Goal: Task Accomplishment & Management: Manage account settings

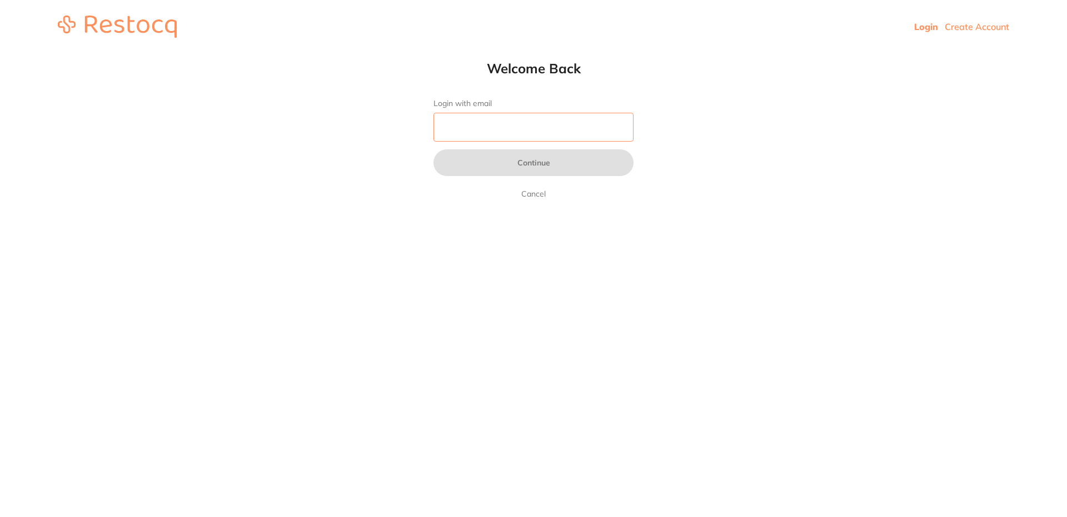
click at [466, 133] on input "Login with email" at bounding box center [533, 127] width 200 height 29
type input "[EMAIL_ADDRESS][DOMAIN_NAME]"
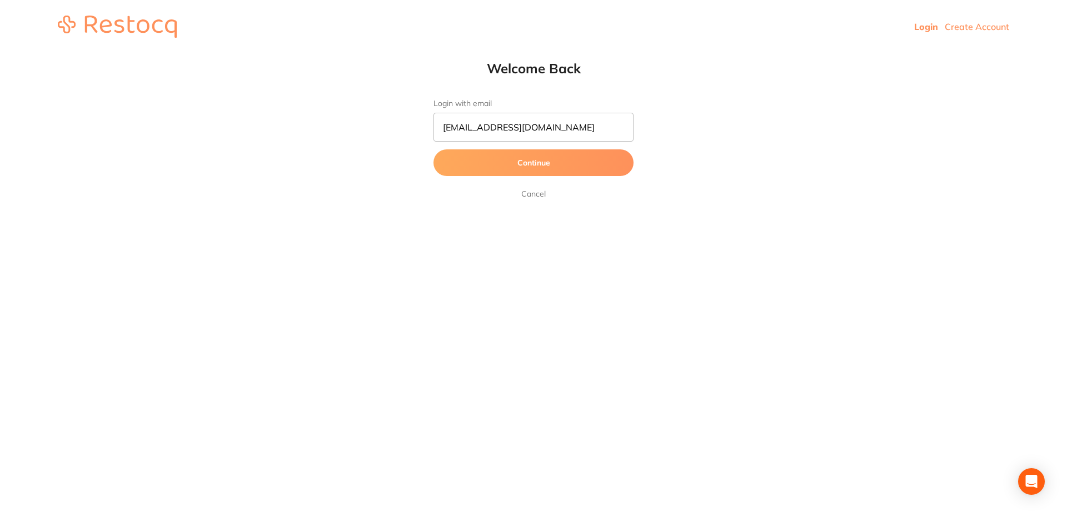
click at [521, 161] on button "Continue" at bounding box center [533, 162] width 200 height 27
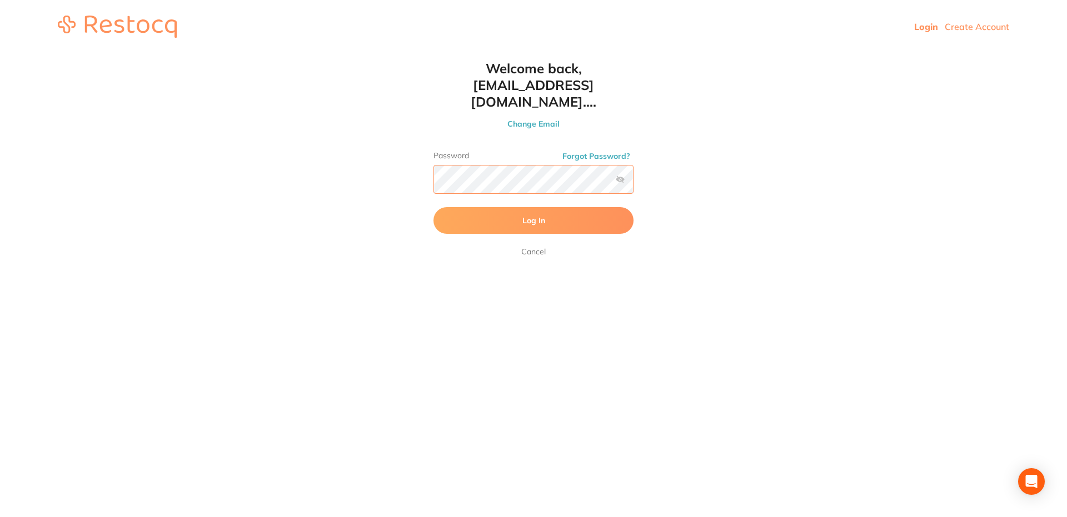
click at [433, 207] on button "Log In" at bounding box center [533, 220] width 200 height 27
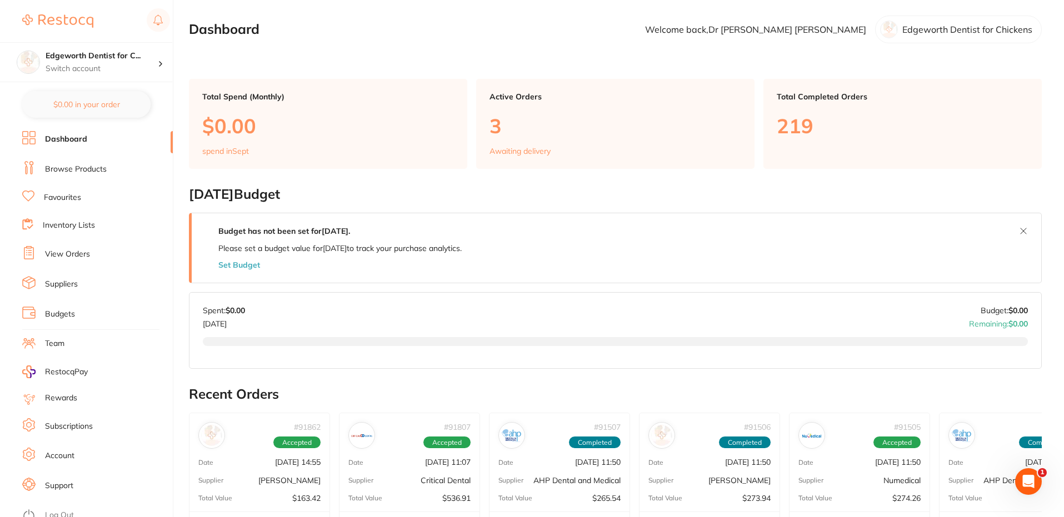
click at [71, 168] on link "Browse Products" at bounding box center [76, 169] width 62 height 11
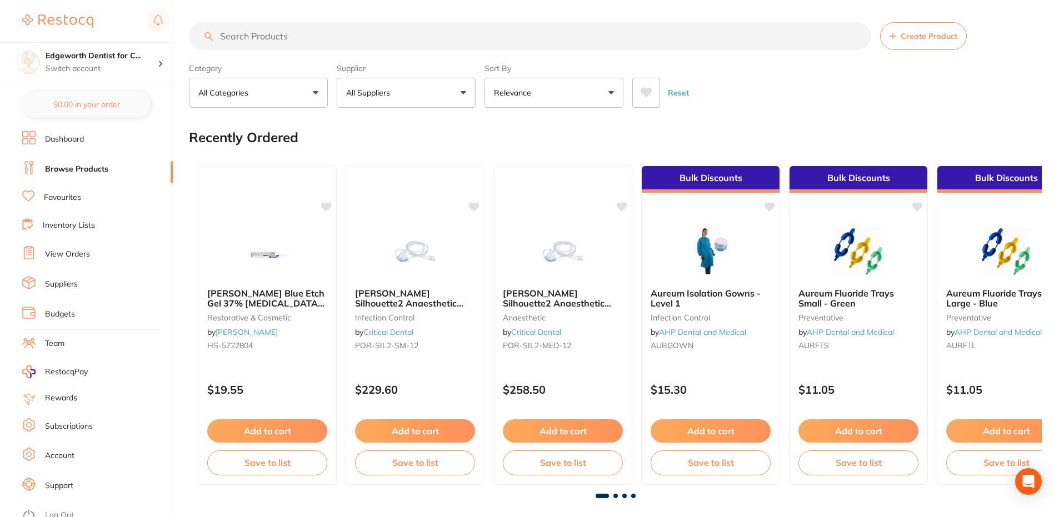
click at [72, 259] on link "View Orders" at bounding box center [67, 254] width 45 height 11
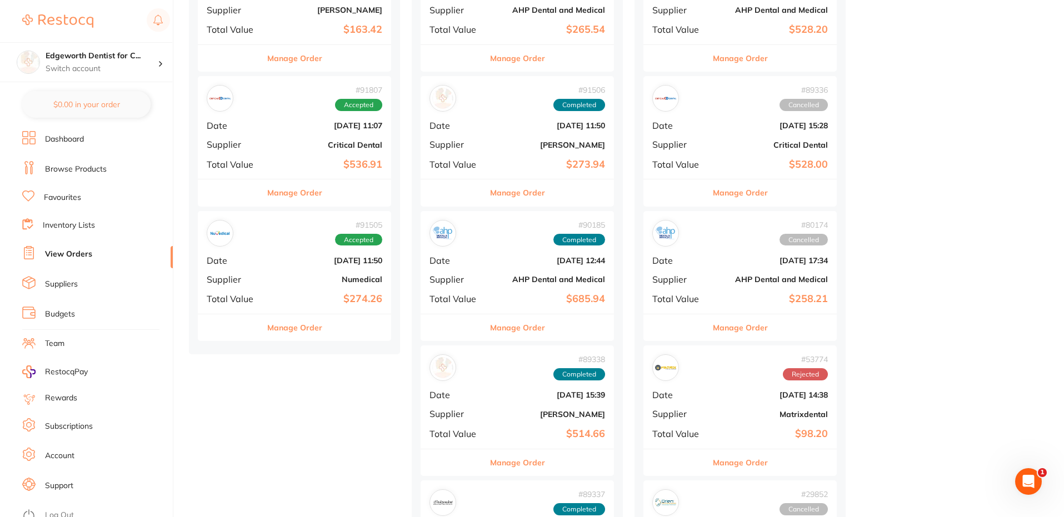
scroll to position [278, 0]
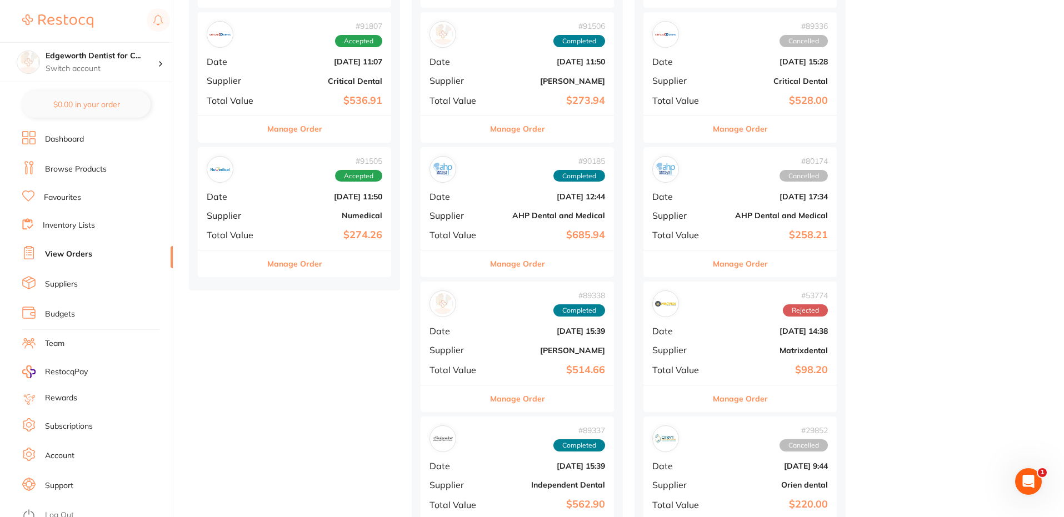
click at [310, 227] on div "# 91505 Accepted Date [DATE] 11:50 Supplier Numedical Total Value $274.26" at bounding box center [294, 198] width 193 height 103
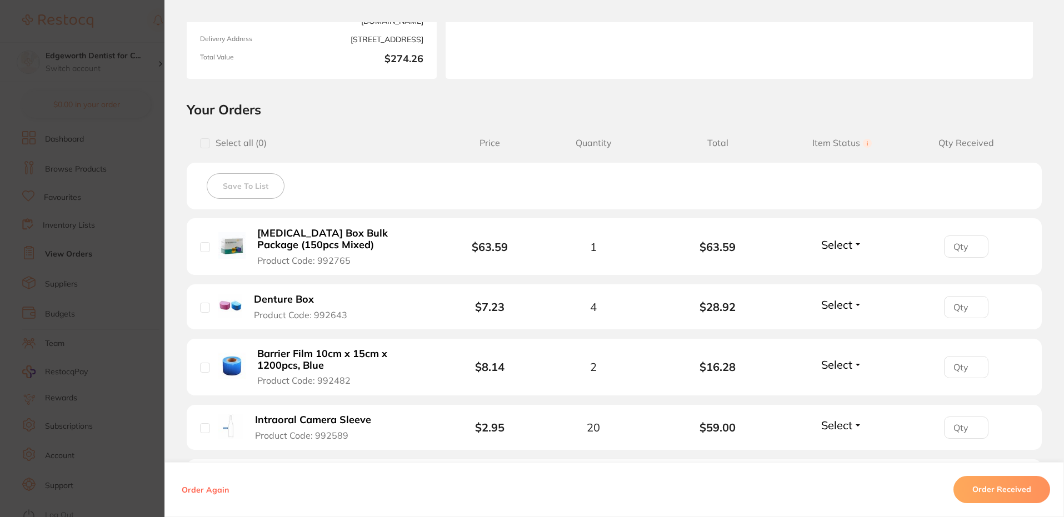
scroll to position [278, 0]
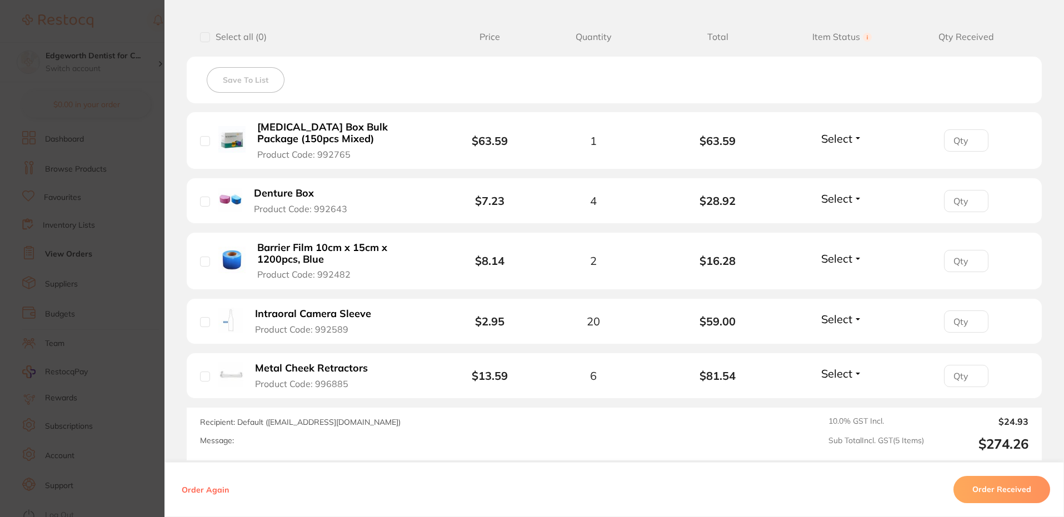
click at [117, 41] on section "Order ID: Restocq- 91505 Order Information Accepted Order Order Date [DATE] 11:…" at bounding box center [532, 258] width 1064 height 517
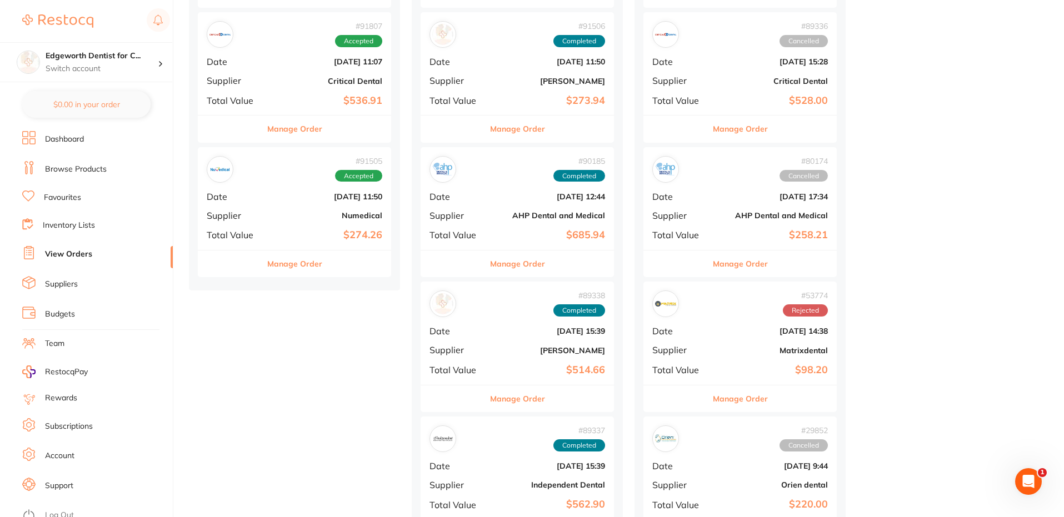
click at [308, 266] on button "Manage Order" at bounding box center [294, 264] width 55 height 27
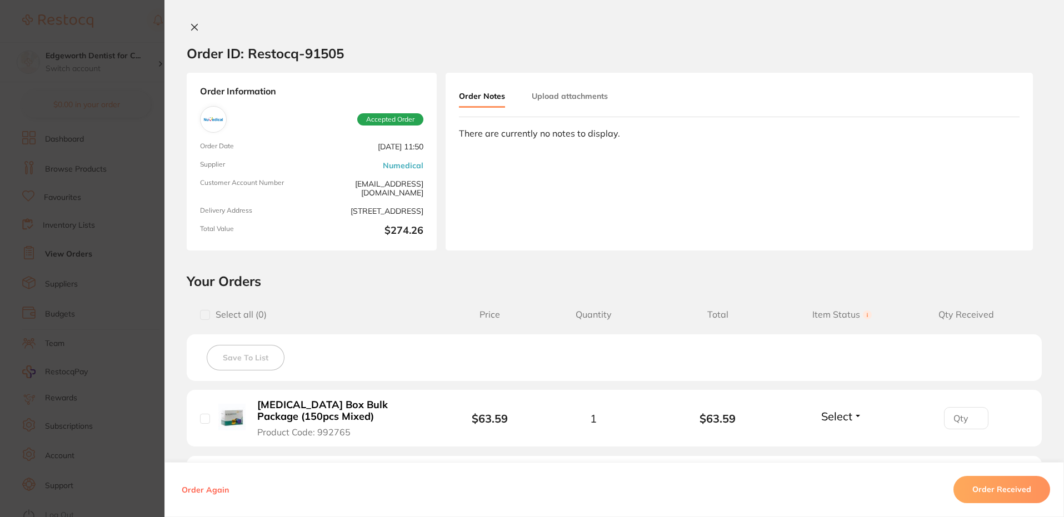
click at [1002, 487] on button "Order Received" at bounding box center [1001, 490] width 97 height 27
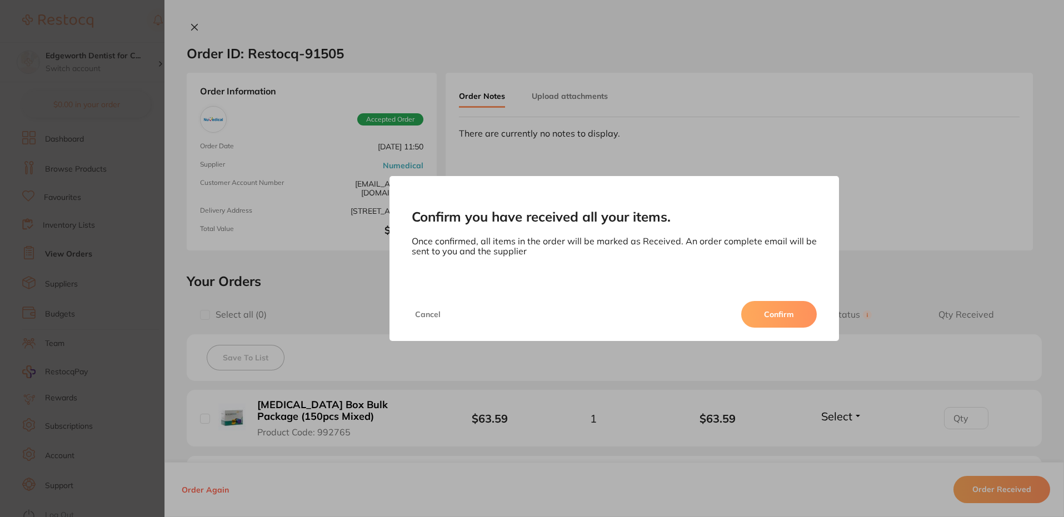
click at [787, 310] on button "Confirm" at bounding box center [779, 314] width 76 height 27
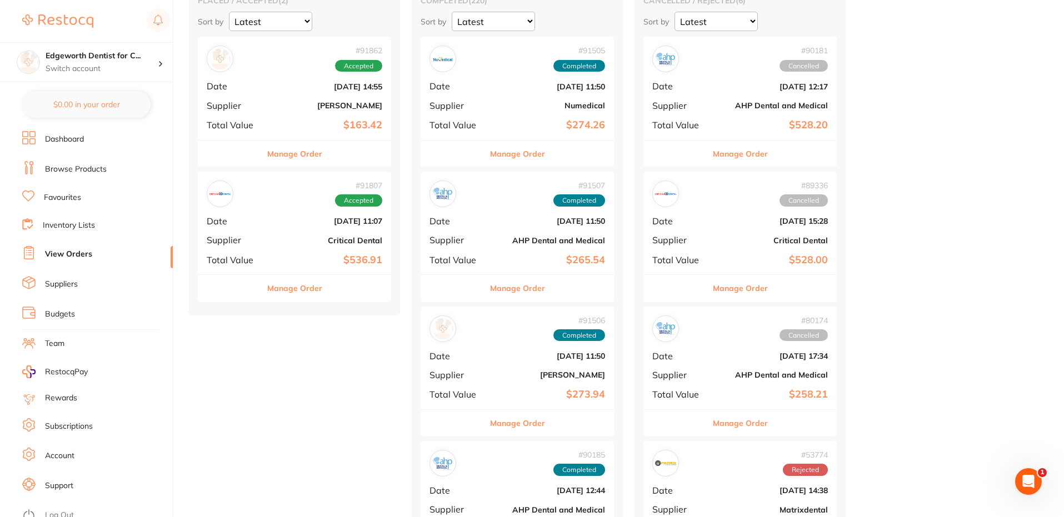
scroll to position [167, 0]
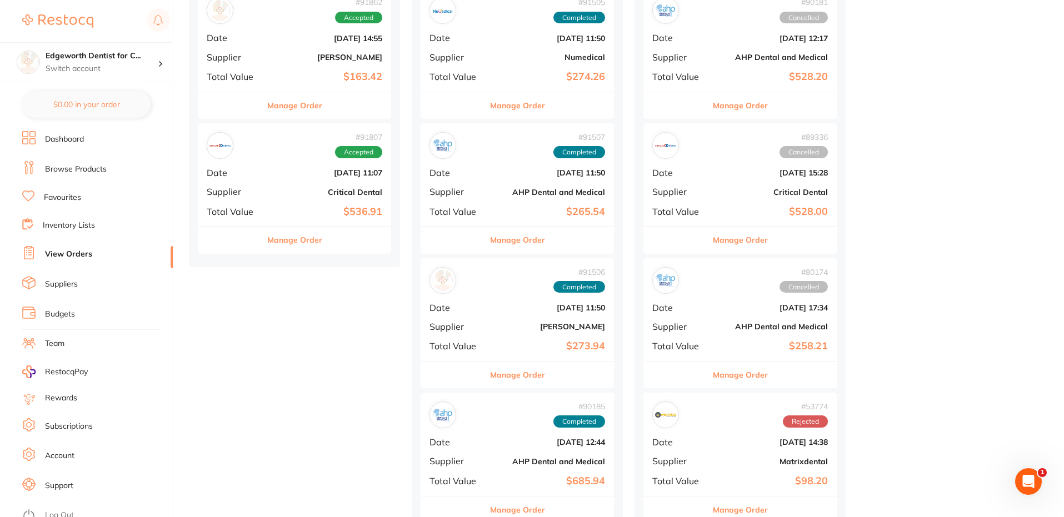
click at [554, 328] on b "[PERSON_NAME]" at bounding box center [549, 326] width 111 height 9
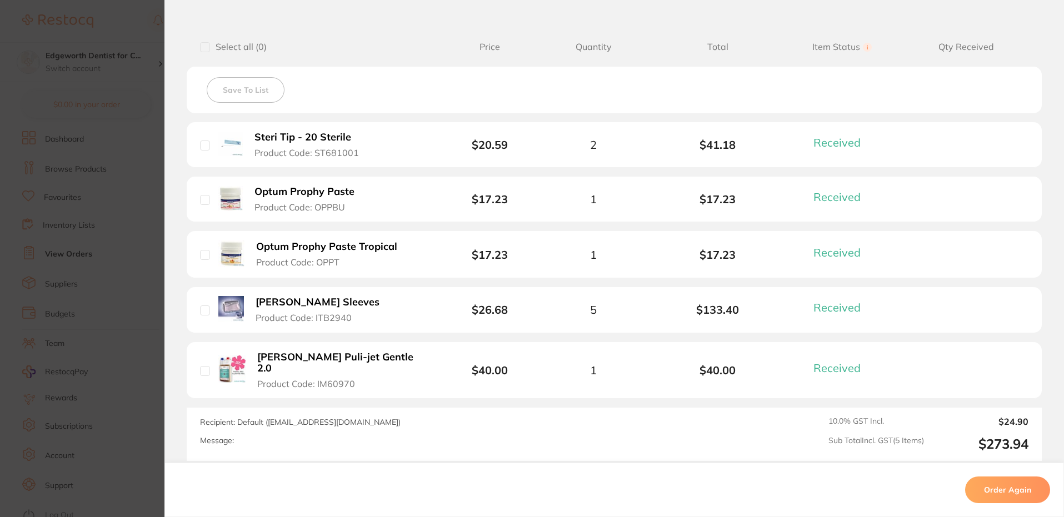
scroll to position [278, 0]
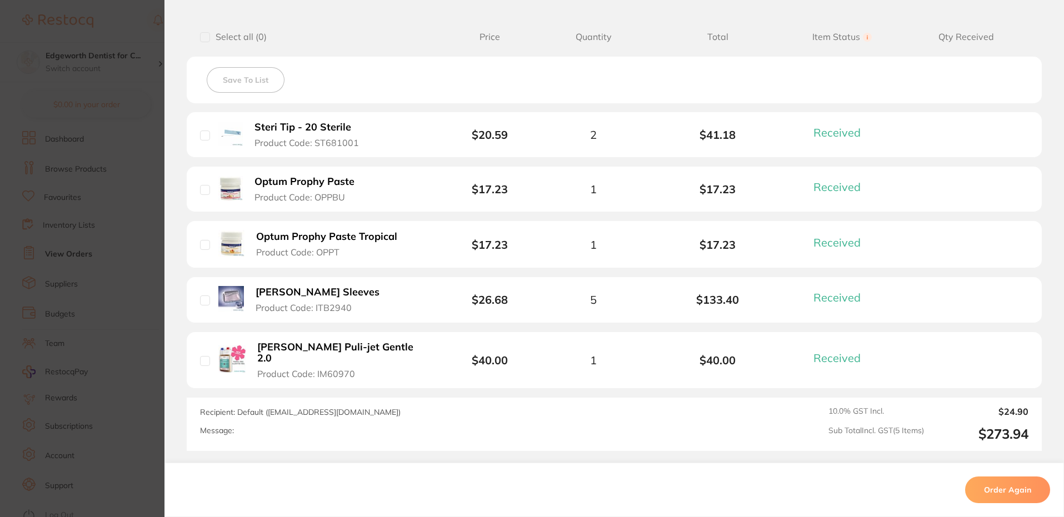
click at [122, 141] on section "Order ID: Restocq- 91506 Order Information 5 Received Completed Order Order Dat…" at bounding box center [532, 258] width 1064 height 517
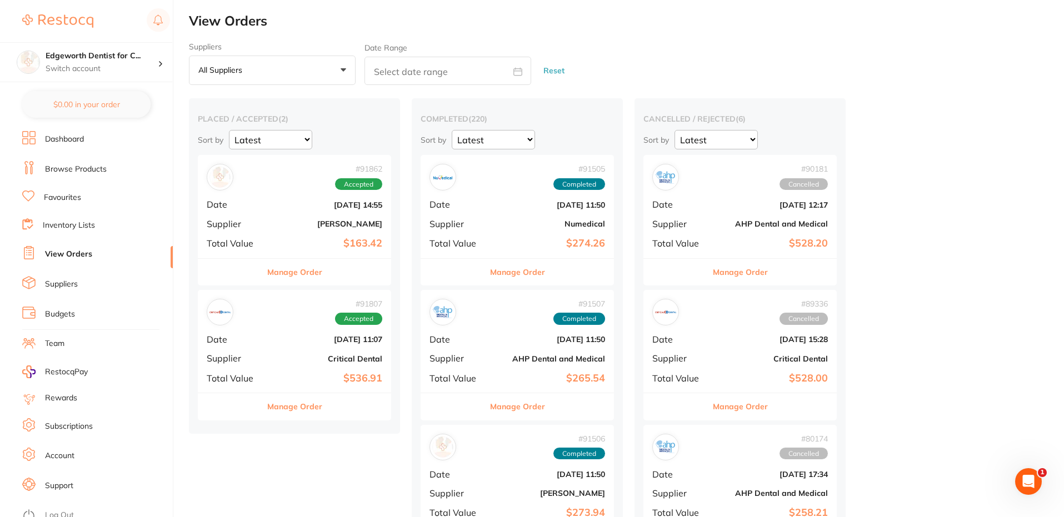
click at [538, 402] on button "Manage Order" at bounding box center [517, 406] width 55 height 27
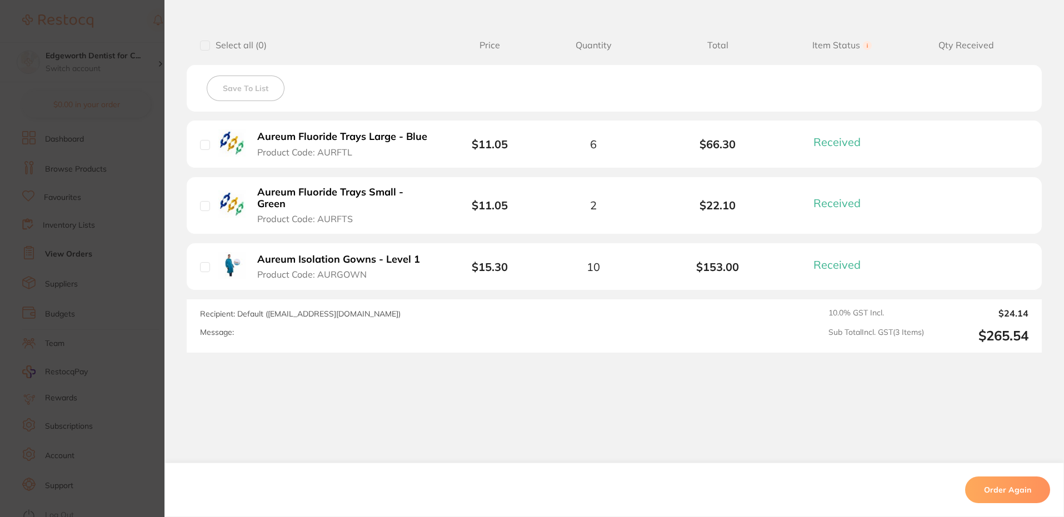
scroll to position [271, 0]
click at [139, 147] on section "Order ID: Restocq- 91507 Order Information 3 Received Completed Order Order Dat…" at bounding box center [532, 258] width 1064 height 517
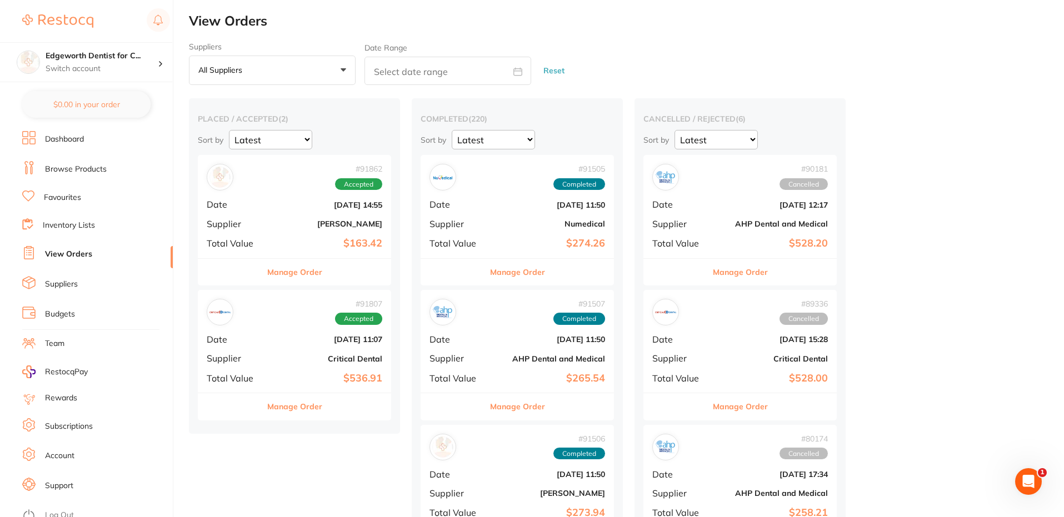
click at [313, 254] on div "# 91862 Accepted Date [DATE] 14:55 Supplier [PERSON_NAME] Total Value $163.42" at bounding box center [294, 206] width 193 height 103
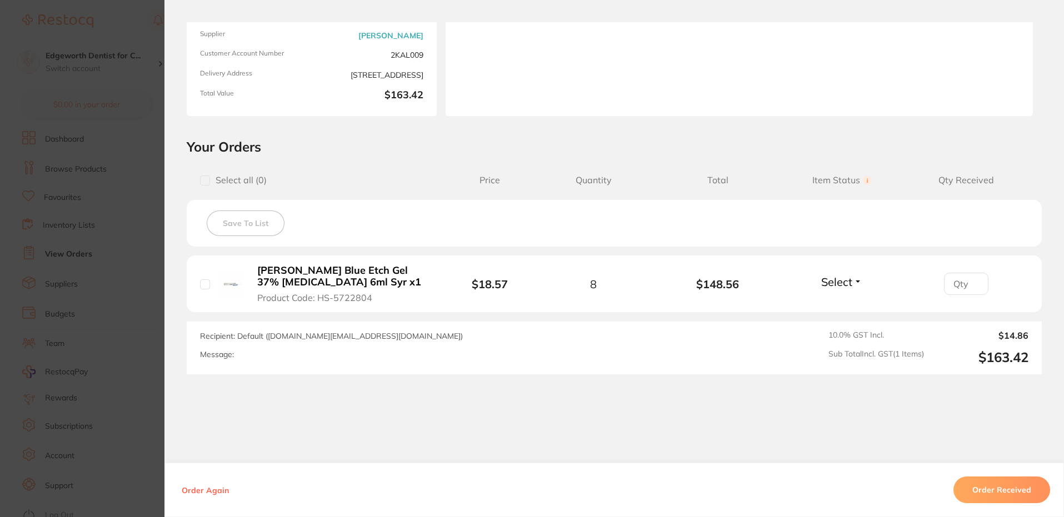
scroll to position [157, 0]
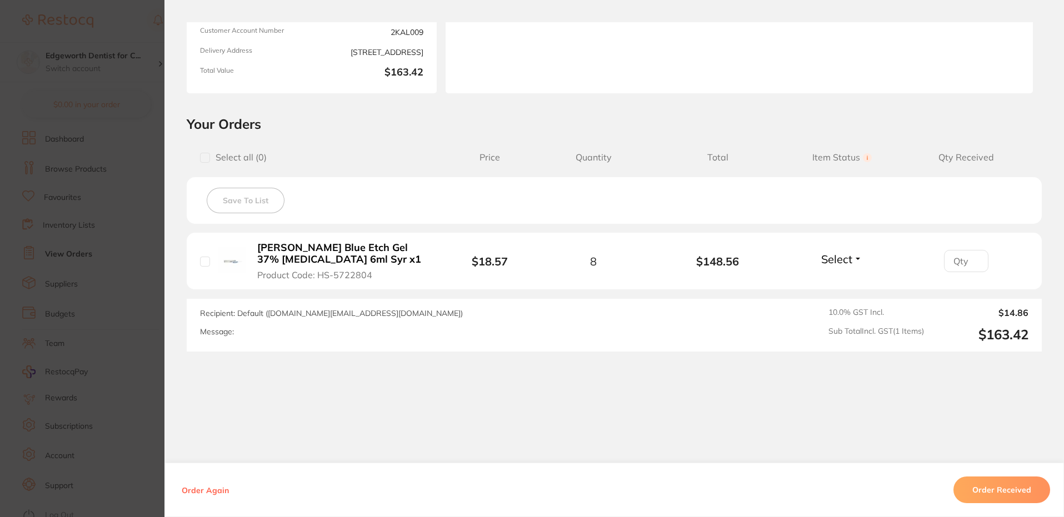
click at [111, 272] on section "Order ID: Restocq- 91862 Order Information Accepted Order Order Date [DATE] 14:…" at bounding box center [532, 258] width 1064 height 517
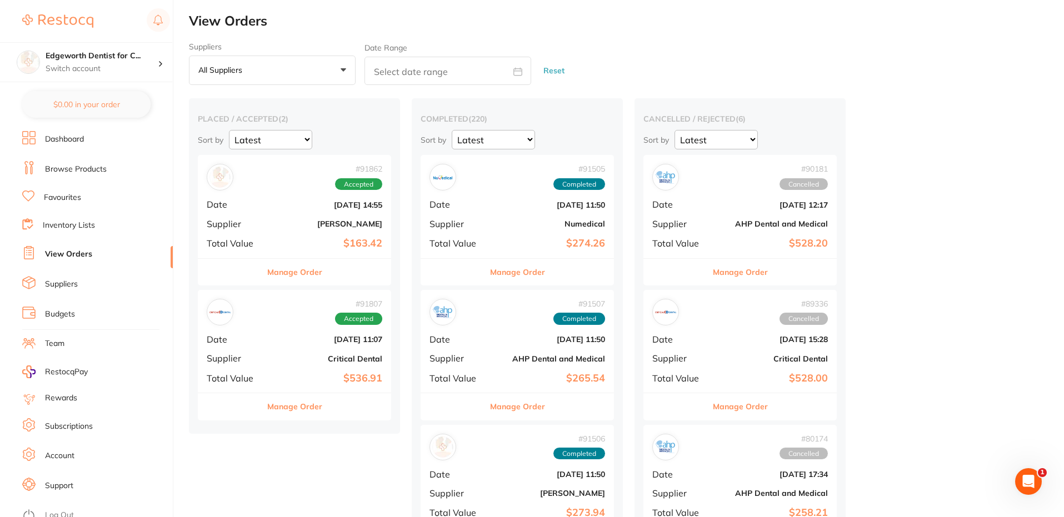
click at [325, 278] on div "Manage Order" at bounding box center [294, 271] width 193 height 27
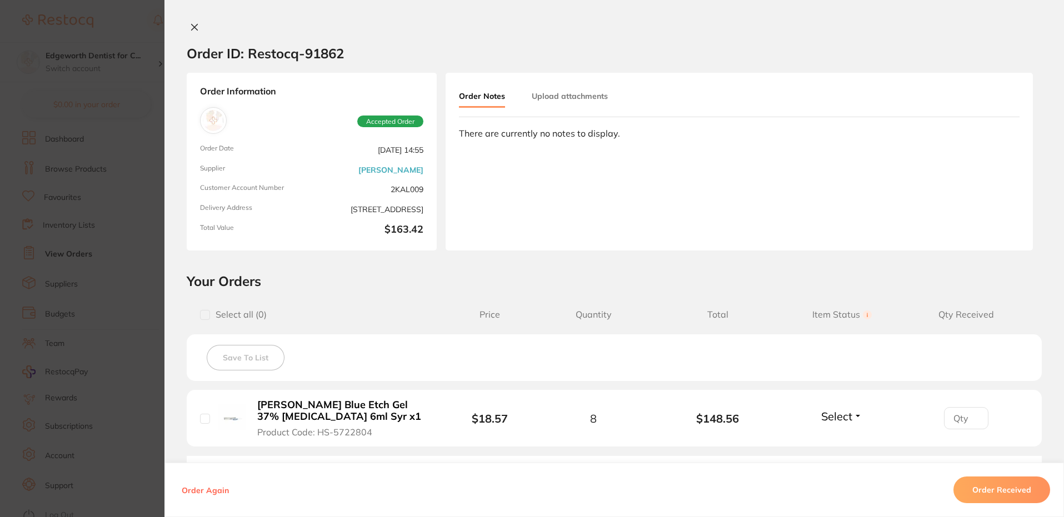
click at [987, 499] on button "Order Received" at bounding box center [1001, 490] width 97 height 27
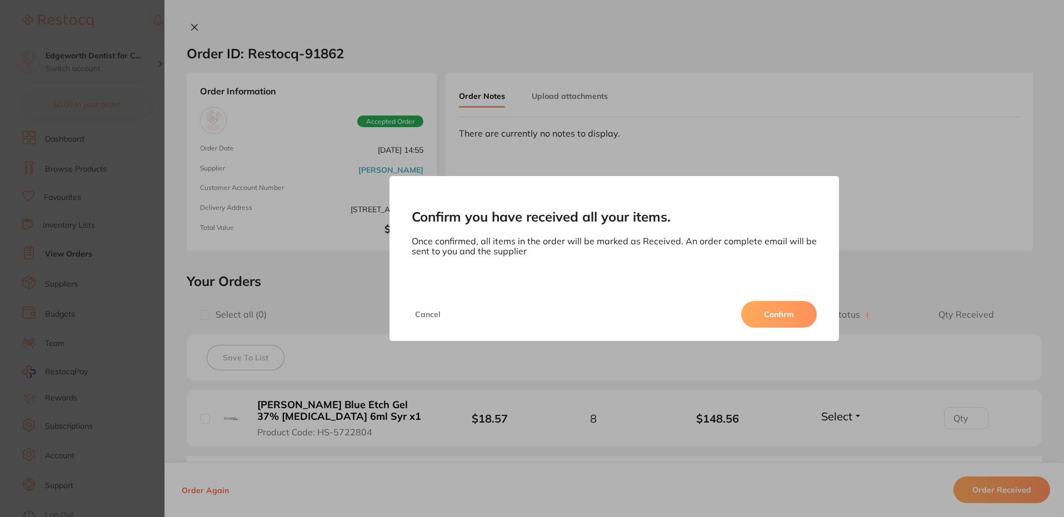
click at [753, 315] on button "Confirm" at bounding box center [779, 314] width 76 height 27
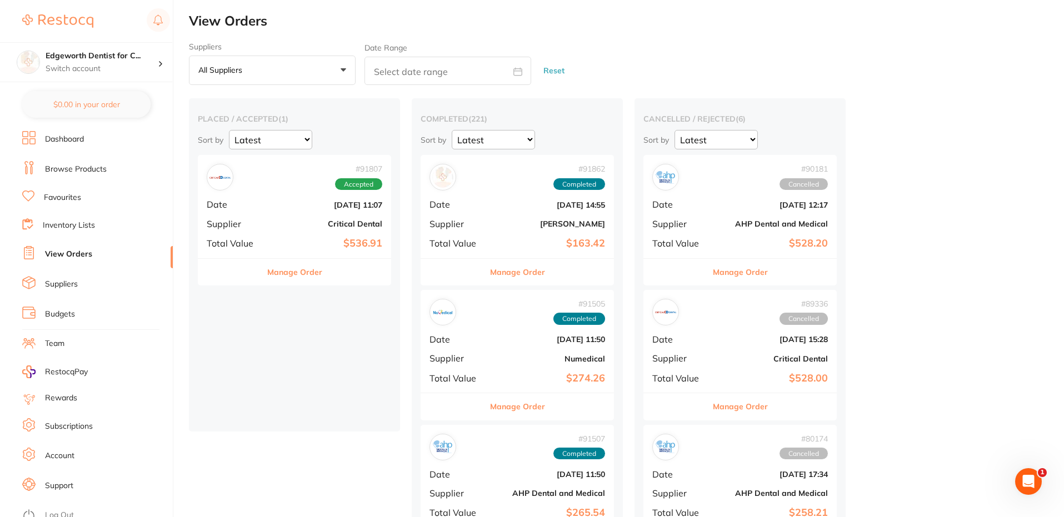
click at [280, 209] on div "# 91807 Accepted Date [DATE] 11:07 Supplier Critical Dental Total Value $536.91" at bounding box center [294, 206] width 193 height 103
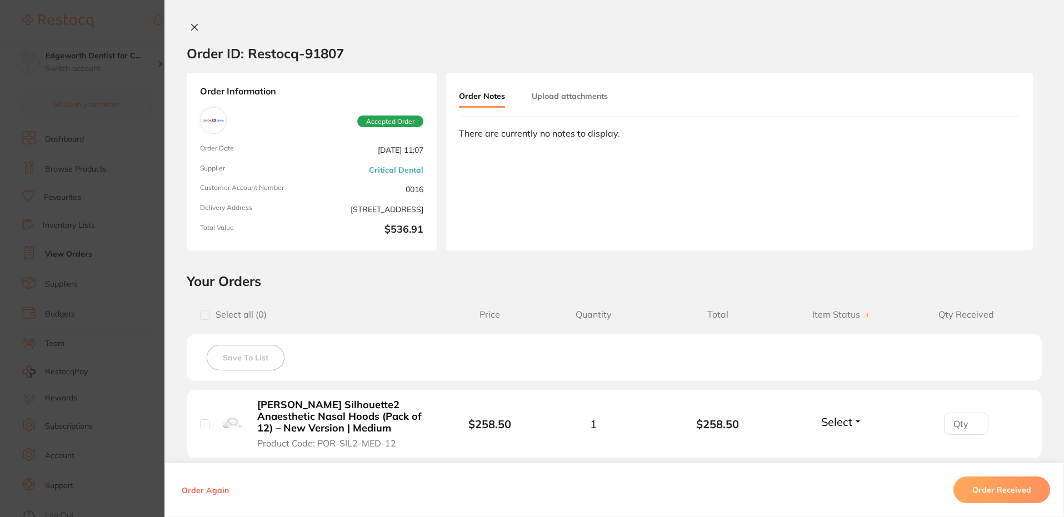
click at [190, 23] on icon at bounding box center [194, 27] width 9 height 9
